Goal: Transaction & Acquisition: Purchase product/service

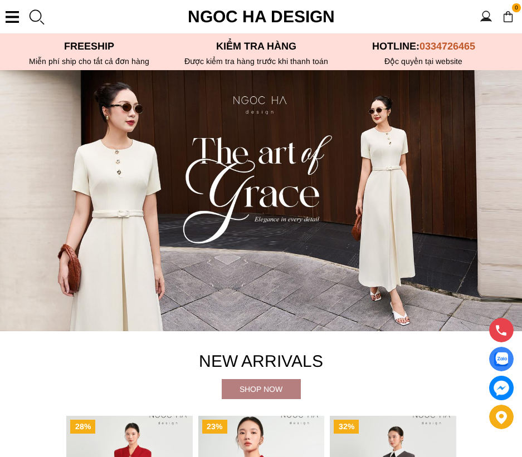
click at [15, 18] on div at bounding box center [12, 17] width 13 height 12
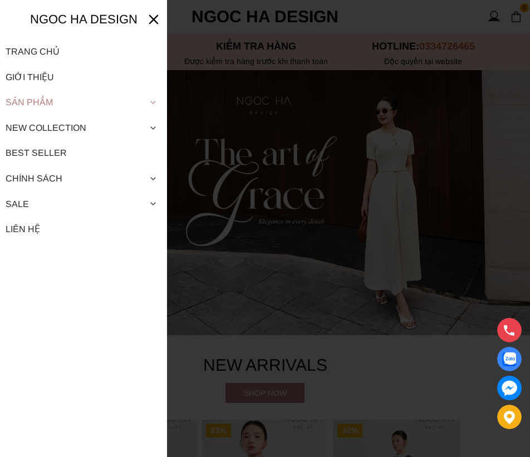
click at [52, 100] on div "Sản phẩm" at bounding box center [84, 103] width 156 height 26
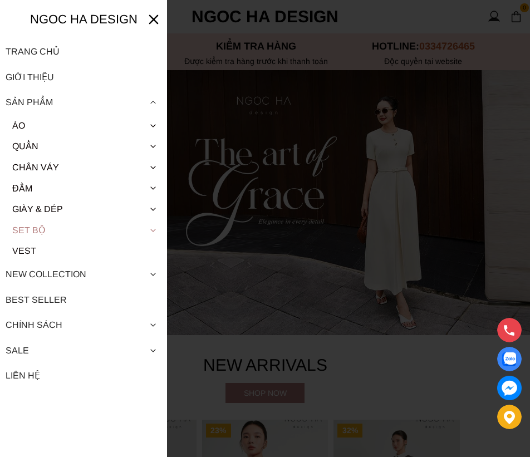
click at [41, 227] on link "Set Bộ" at bounding box center [84, 230] width 156 height 21
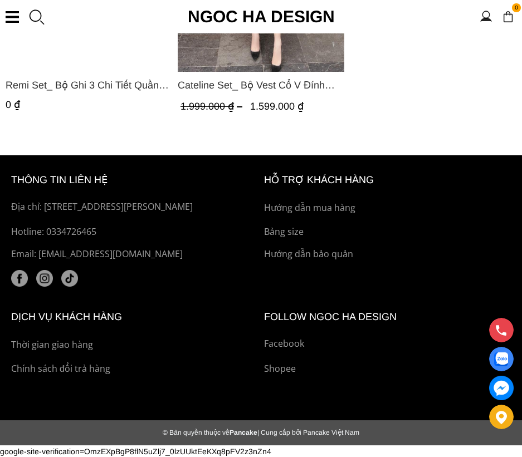
scroll to position [1763, 0]
